Goal: Information Seeking & Learning: Learn about a topic

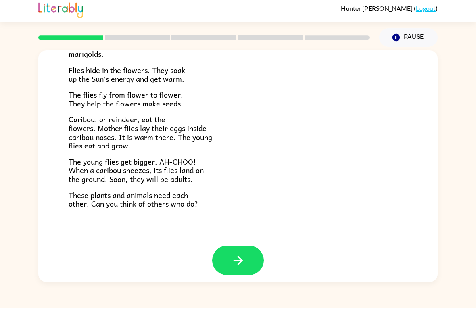
scroll to position [159, 0]
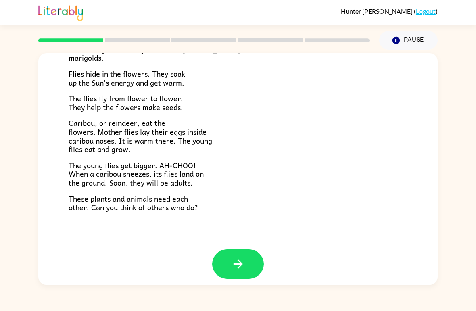
click at [245, 256] on button "button" at bounding box center [238, 263] width 52 height 29
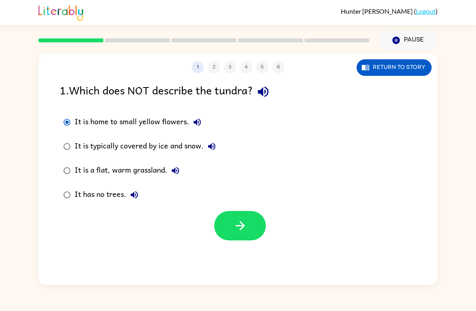
click at [401, 65] on button "Return to story" at bounding box center [393, 67] width 75 height 17
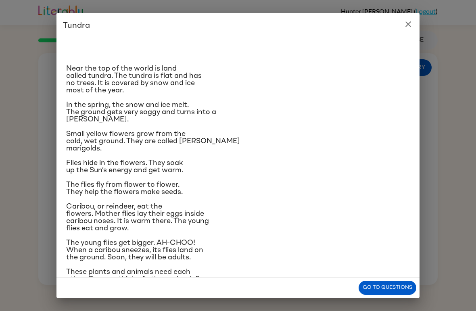
click at [410, 21] on icon "close" at bounding box center [408, 24] width 10 height 10
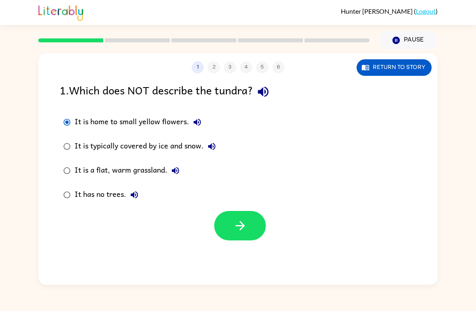
click at [252, 231] on button "button" at bounding box center [240, 225] width 52 height 29
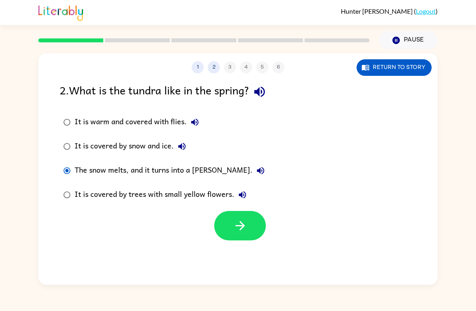
click at [250, 223] on button "button" at bounding box center [240, 225] width 52 height 29
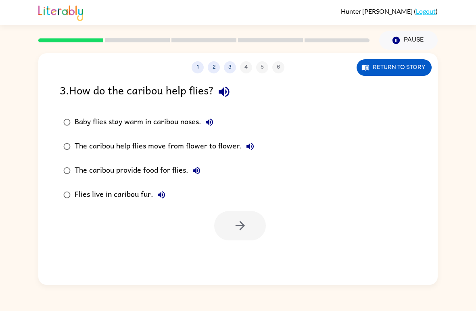
click at [69, 137] on label "The caribou help flies move from flower to flower." at bounding box center [158, 146] width 207 height 24
click at [239, 228] on icon "button" at bounding box center [240, 225] width 14 height 14
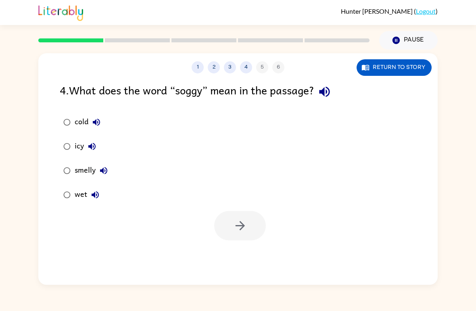
click at [53, 113] on div "4 . What does the word “soggy” mean in the passage? cold icy smelly wet" at bounding box center [237, 160] width 399 height 159
click at [56, 124] on label "cold" at bounding box center [85, 122] width 60 height 24
click at [245, 221] on icon "button" at bounding box center [240, 225] width 14 height 14
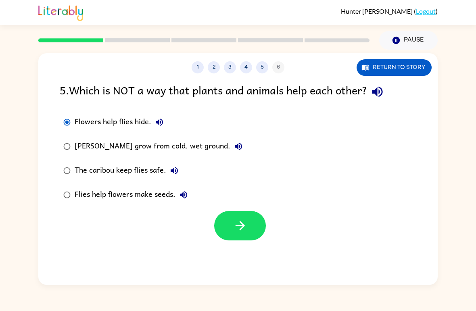
click at [229, 237] on button "button" at bounding box center [240, 225] width 52 height 29
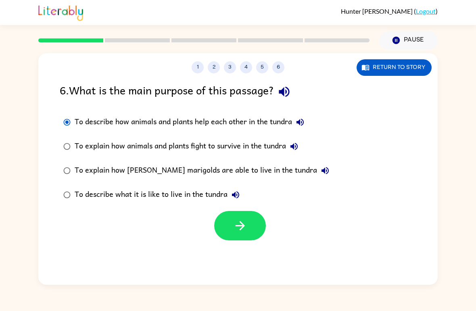
click at [227, 221] on button "button" at bounding box center [240, 225] width 52 height 29
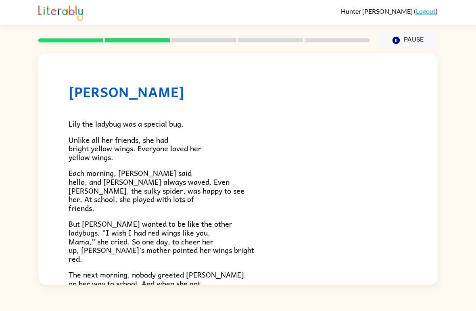
click at [240, 224] on p "But [PERSON_NAME] wanted to be like the other ladybugs. “I wish I had red wings…" at bounding box center [238, 241] width 339 height 44
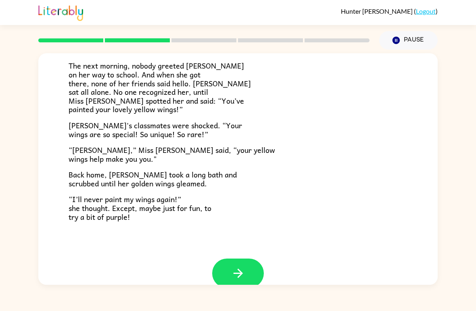
scroll to position [211, 0]
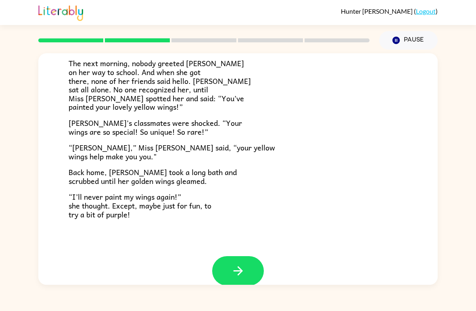
click at [282, 45] on div at bounding box center [203, 40] width 341 height 28
click at [241, 264] on icon "button" at bounding box center [238, 271] width 14 height 14
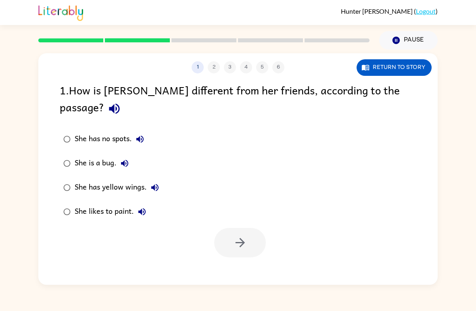
scroll to position [0, 0]
click at [224, 228] on button "button" at bounding box center [240, 242] width 52 height 29
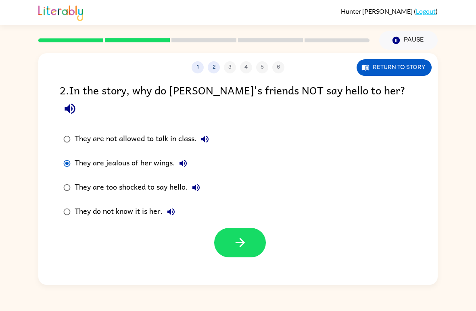
click at [258, 231] on button "button" at bounding box center [240, 242] width 52 height 29
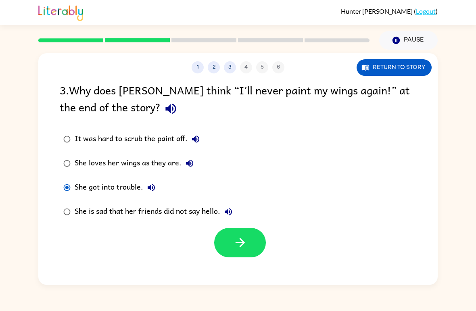
click at [265, 239] on button "button" at bounding box center [240, 242] width 52 height 29
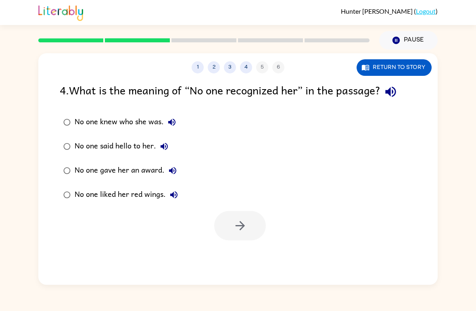
click at [246, 233] on div at bounding box center [240, 225] width 52 height 29
click at [255, 227] on button "button" at bounding box center [240, 225] width 52 height 29
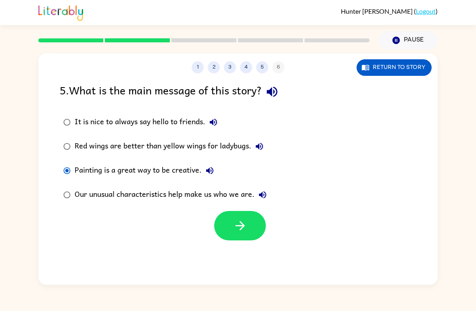
click at [251, 227] on button "button" at bounding box center [240, 225] width 52 height 29
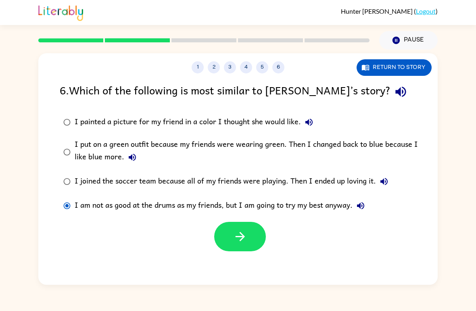
click at [259, 235] on button "button" at bounding box center [240, 236] width 52 height 29
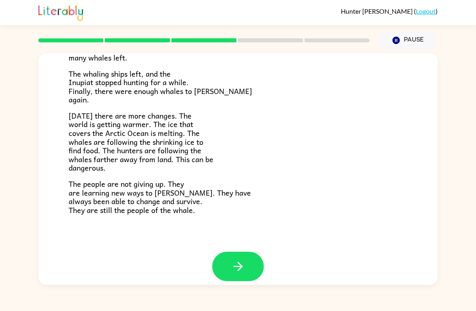
scroll to position [262, 0]
click at [231, 260] on icon "button" at bounding box center [238, 267] width 14 height 14
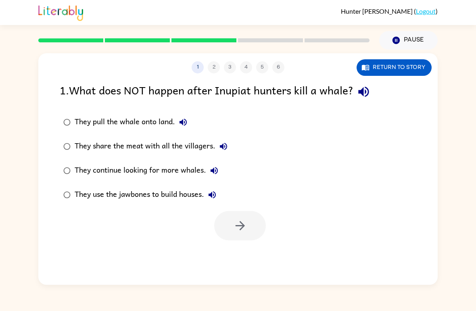
click at [70, 137] on label "They share the meat with all the villagers." at bounding box center [145, 146] width 180 height 24
click at [247, 236] on button "button" at bounding box center [240, 225] width 52 height 29
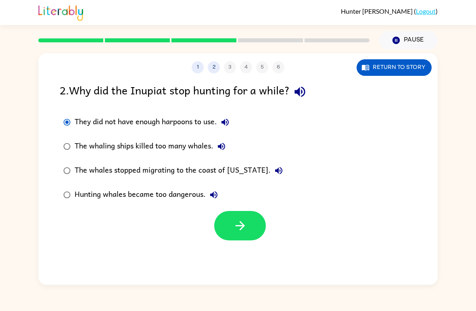
click at [254, 221] on button "button" at bounding box center [240, 225] width 52 height 29
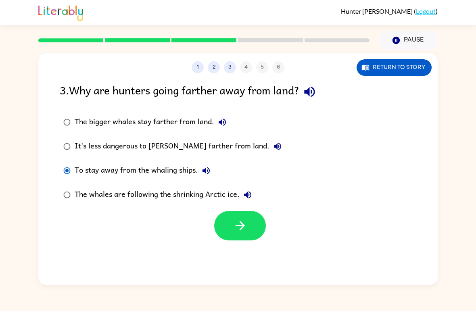
click at [249, 227] on button "button" at bounding box center [240, 225] width 52 height 29
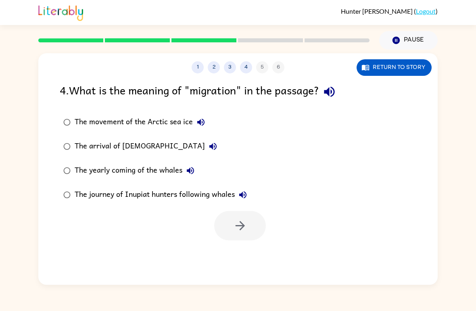
click at [80, 167] on div "The yearly coming of the whales" at bounding box center [137, 170] width 124 height 16
click at [254, 225] on button "button" at bounding box center [240, 225] width 52 height 29
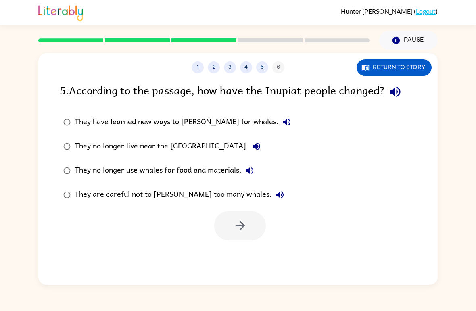
click at [72, 189] on label "They are careful not to [PERSON_NAME] too many whales." at bounding box center [176, 195] width 243 height 24
click at [255, 224] on button "button" at bounding box center [240, 225] width 52 height 29
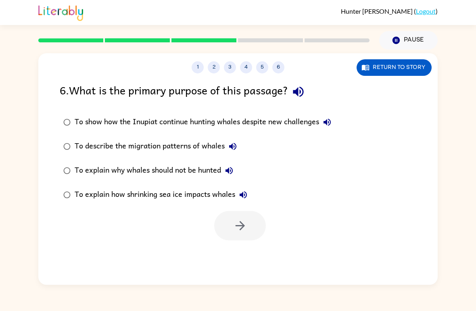
click at [57, 177] on label "To explain why whales should not be hunted" at bounding box center [197, 170] width 284 height 24
click at [77, 166] on div "To explain why whales should not be hunted" at bounding box center [156, 170] width 162 height 16
click at [249, 225] on button "button" at bounding box center [240, 225] width 52 height 29
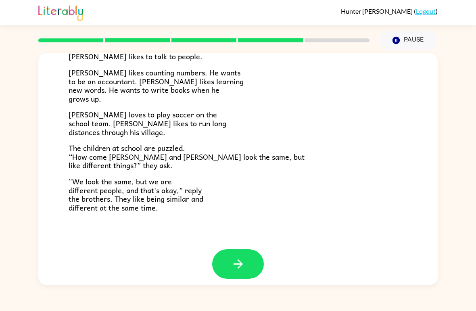
scroll to position [167, 0]
click at [232, 257] on icon "button" at bounding box center [238, 264] width 14 height 14
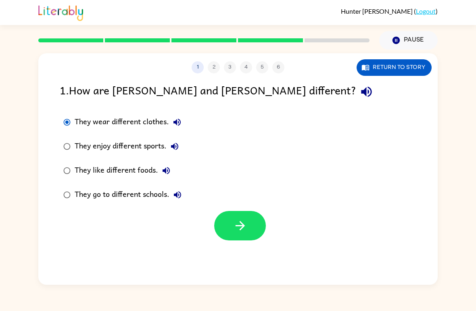
click at [221, 221] on button "button" at bounding box center [240, 225] width 52 height 29
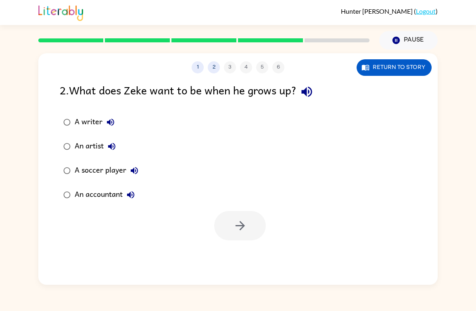
click at [86, 177] on div "A soccer player" at bounding box center [109, 170] width 68 height 16
click at [256, 218] on button "button" at bounding box center [240, 225] width 52 height 29
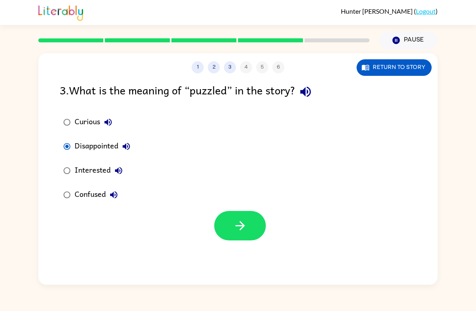
click at [255, 214] on button "button" at bounding box center [240, 225] width 52 height 29
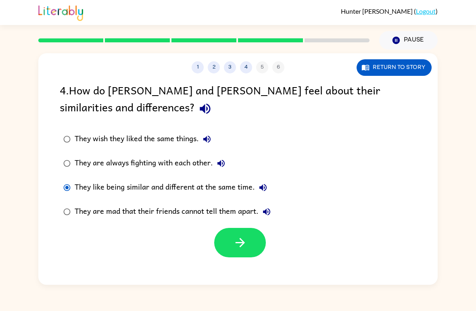
click at [224, 238] on button "button" at bounding box center [240, 242] width 52 height 29
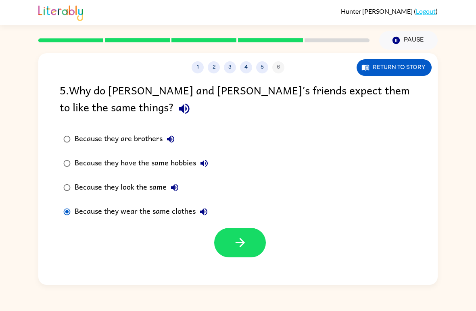
click at [223, 239] on button "button" at bounding box center [240, 242] width 52 height 29
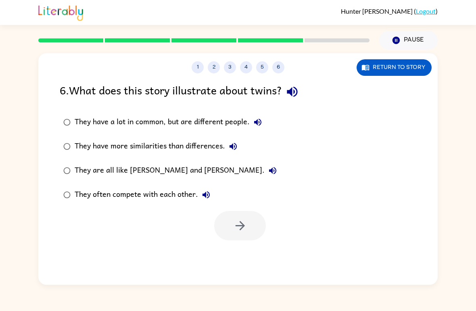
click at [61, 177] on label "They are all like [PERSON_NAME] and [PERSON_NAME]." at bounding box center [169, 170] width 229 height 24
click at [248, 230] on button "button" at bounding box center [240, 225] width 52 height 29
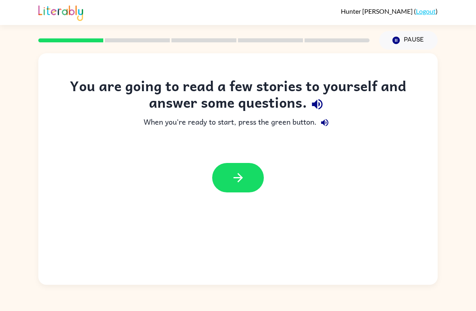
click at [225, 190] on button "button" at bounding box center [238, 177] width 52 height 29
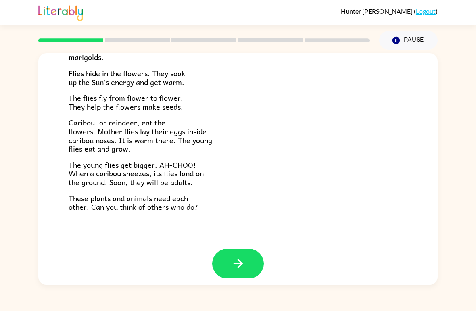
scroll to position [159, 0]
click at [233, 257] on icon "button" at bounding box center [238, 264] width 14 height 14
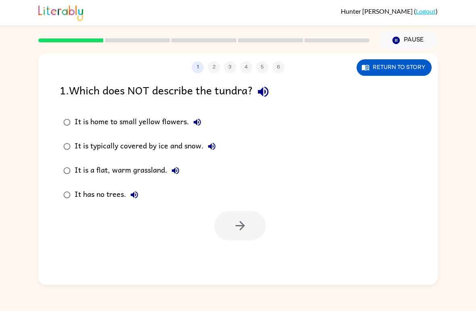
scroll to position [0, 0]
click at [245, 222] on icon "button" at bounding box center [240, 225] width 14 height 14
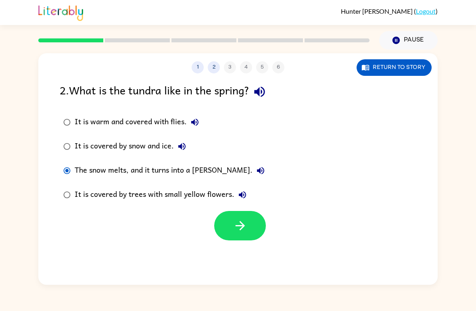
click at [254, 228] on button "button" at bounding box center [240, 225] width 52 height 29
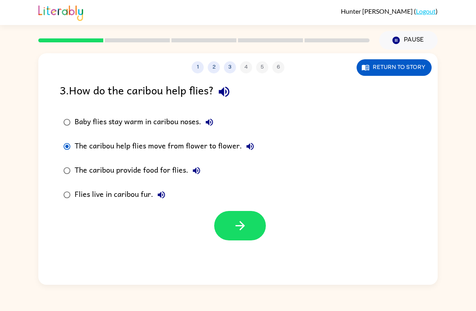
click at [242, 226] on icon "button" at bounding box center [239, 225] width 9 height 9
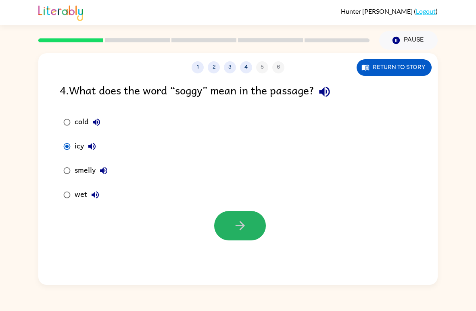
click at [243, 229] on icon "button" at bounding box center [240, 225] width 14 height 14
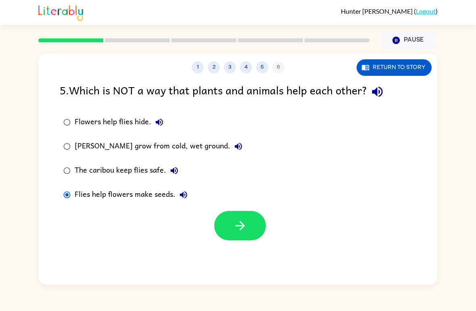
click at [241, 228] on icon "button" at bounding box center [240, 225] width 14 height 14
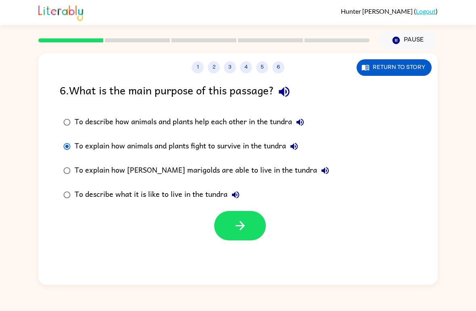
click at [250, 220] on button "button" at bounding box center [240, 225] width 52 height 29
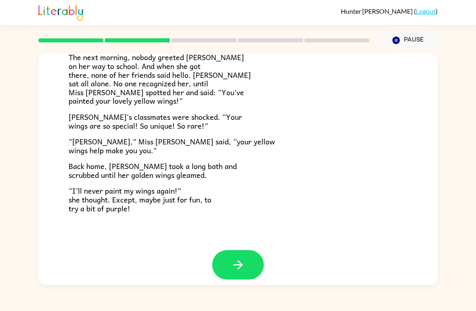
scroll to position [217, 0]
click at [238, 262] on icon "button" at bounding box center [237, 264] width 9 height 9
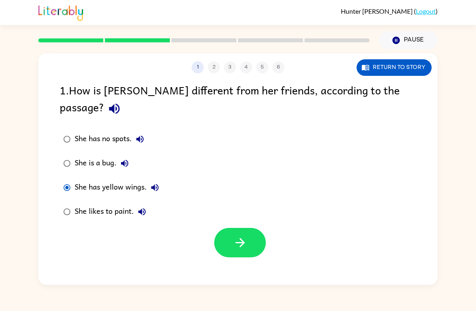
click at [237, 235] on icon "button" at bounding box center [240, 242] width 14 height 14
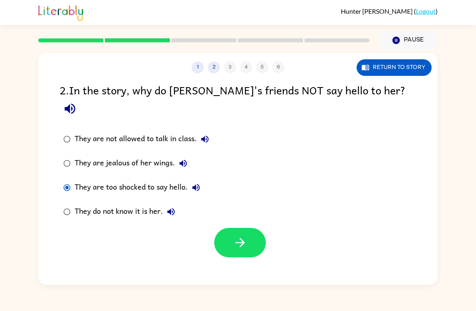
click at [237, 235] on icon "button" at bounding box center [240, 242] width 14 height 14
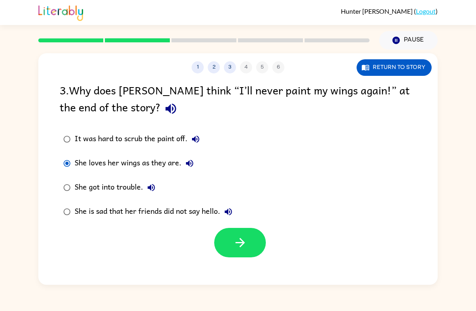
click at [222, 241] on button "button" at bounding box center [240, 242] width 52 height 29
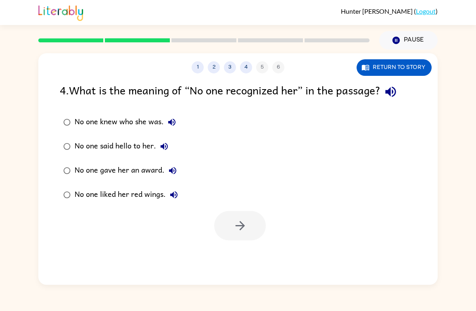
click at [126, 127] on div "No one knew who she was." at bounding box center [127, 122] width 105 height 16
click at [236, 220] on icon "button" at bounding box center [240, 225] width 14 height 14
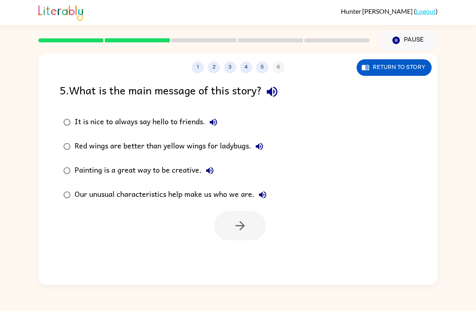
click at [170, 173] on div "Painting is a great way to be creative." at bounding box center [146, 170] width 143 height 16
click at [172, 198] on div "Our unusual characteristics help make us who we are." at bounding box center [173, 195] width 196 height 16
click at [235, 235] on button "button" at bounding box center [240, 225] width 52 height 29
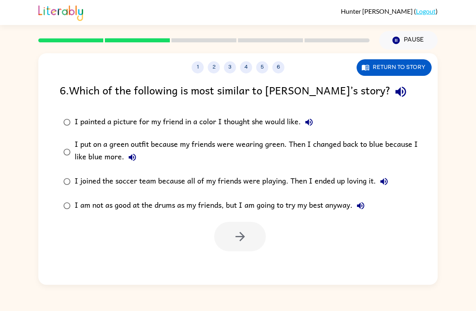
click at [60, 211] on label "I am not as good at the drums as my friends, but I am going to try my best anyw…" at bounding box center [243, 206] width 376 height 24
click at [243, 232] on icon "button" at bounding box center [240, 236] width 14 height 14
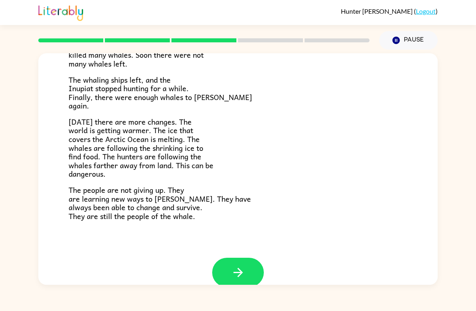
scroll to position [261, 0]
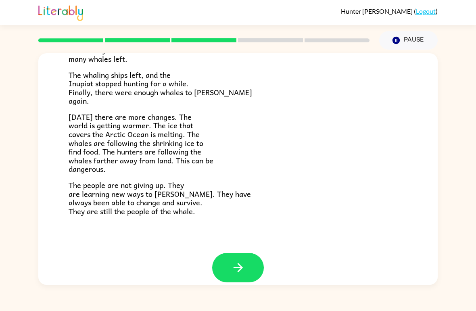
click at [238, 260] on icon "button" at bounding box center [238, 267] width 14 height 14
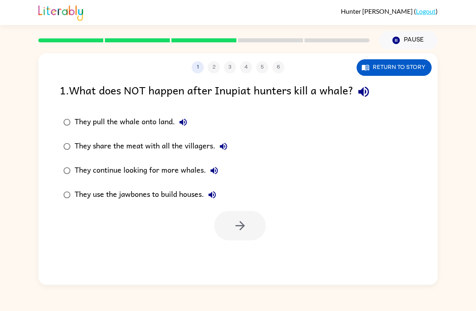
click at [71, 139] on label "They share the meat with all the villagers." at bounding box center [145, 146] width 180 height 24
click at [239, 226] on icon "button" at bounding box center [239, 225] width 9 height 9
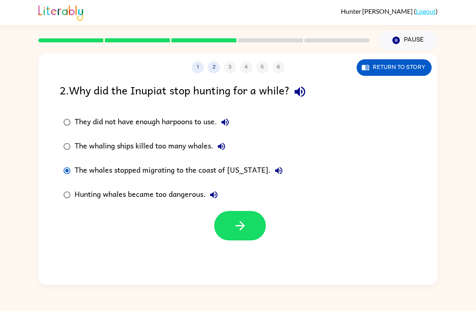
click at [247, 229] on icon "button" at bounding box center [240, 225] width 14 height 14
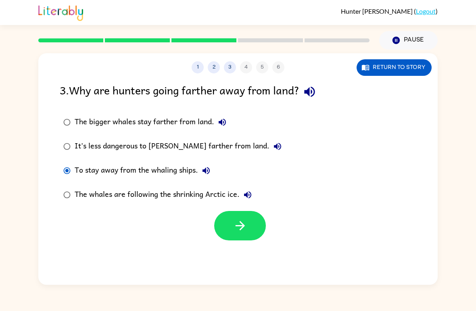
click at [233, 224] on icon "button" at bounding box center [240, 225] width 14 height 14
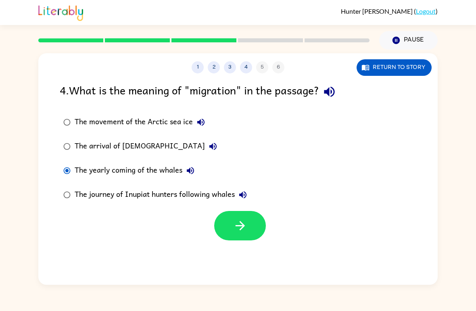
click at [248, 229] on button "button" at bounding box center [240, 225] width 52 height 29
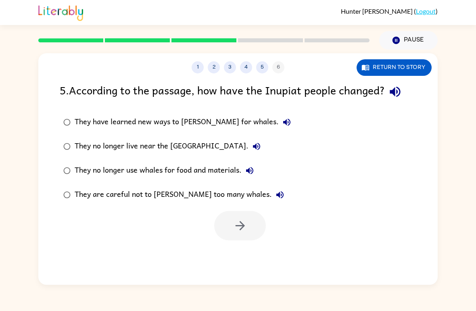
click at [196, 117] on div "They have learned new ways to [PERSON_NAME] for whales." at bounding box center [185, 122] width 220 height 16
click at [246, 217] on button "button" at bounding box center [240, 225] width 52 height 29
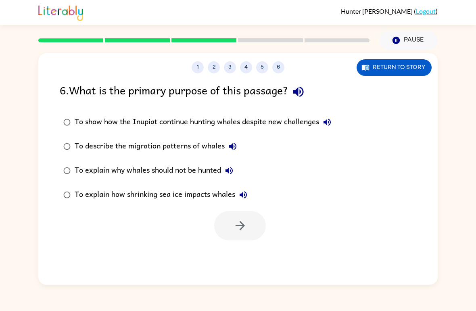
click at [214, 170] on div "To explain why whales should not be hunted" at bounding box center [156, 170] width 162 height 16
click at [227, 223] on button "button" at bounding box center [240, 225] width 52 height 29
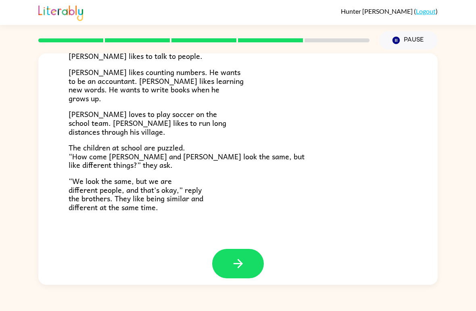
scroll to position [167, 0]
click at [237, 261] on icon "button" at bounding box center [238, 264] width 14 height 14
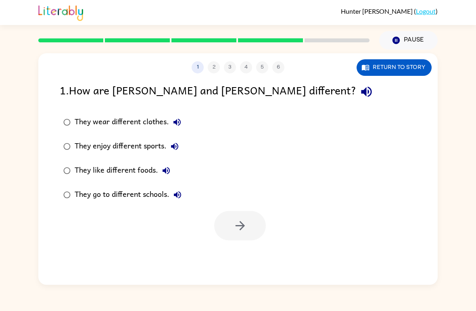
scroll to position [0, 0]
click at [241, 235] on button "button" at bounding box center [240, 225] width 52 height 29
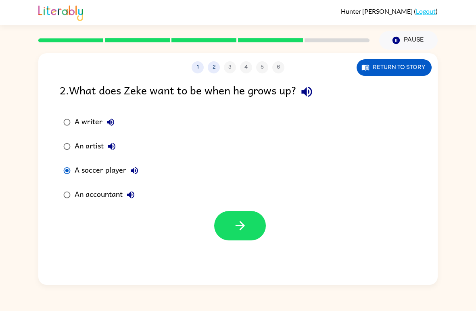
click at [232, 227] on button "button" at bounding box center [240, 225] width 52 height 29
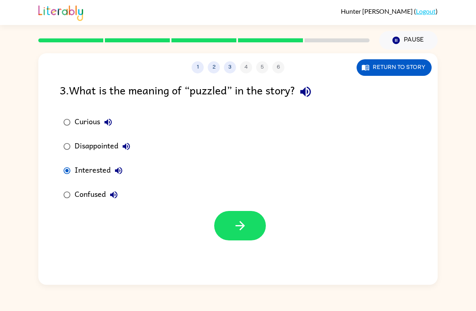
click at [240, 212] on button "button" at bounding box center [240, 225] width 52 height 29
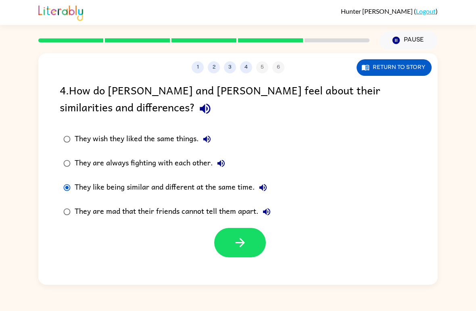
click at [229, 244] on button "button" at bounding box center [240, 242] width 52 height 29
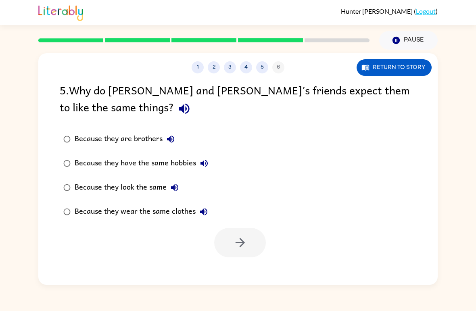
click at [158, 186] on div "Because they look the same" at bounding box center [129, 187] width 108 height 16
click at [251, 250] on button "button" at bounding box center [240, 242] width 52 height 29
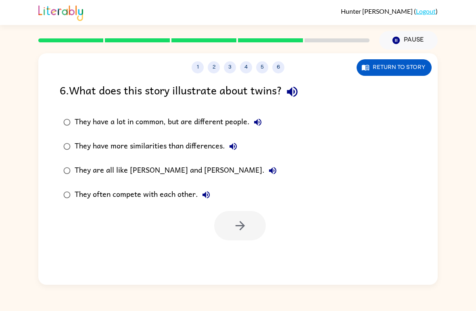
click at [79, 121] on div "They have a lot in common, but are different people." at bounding box center [170, 122] width 191 height 16
click at [241, 226] on icon "button" at bounding box center [239, 225] width 9 height 9
